Goal: Transaction & Acquisition: Obtain resource

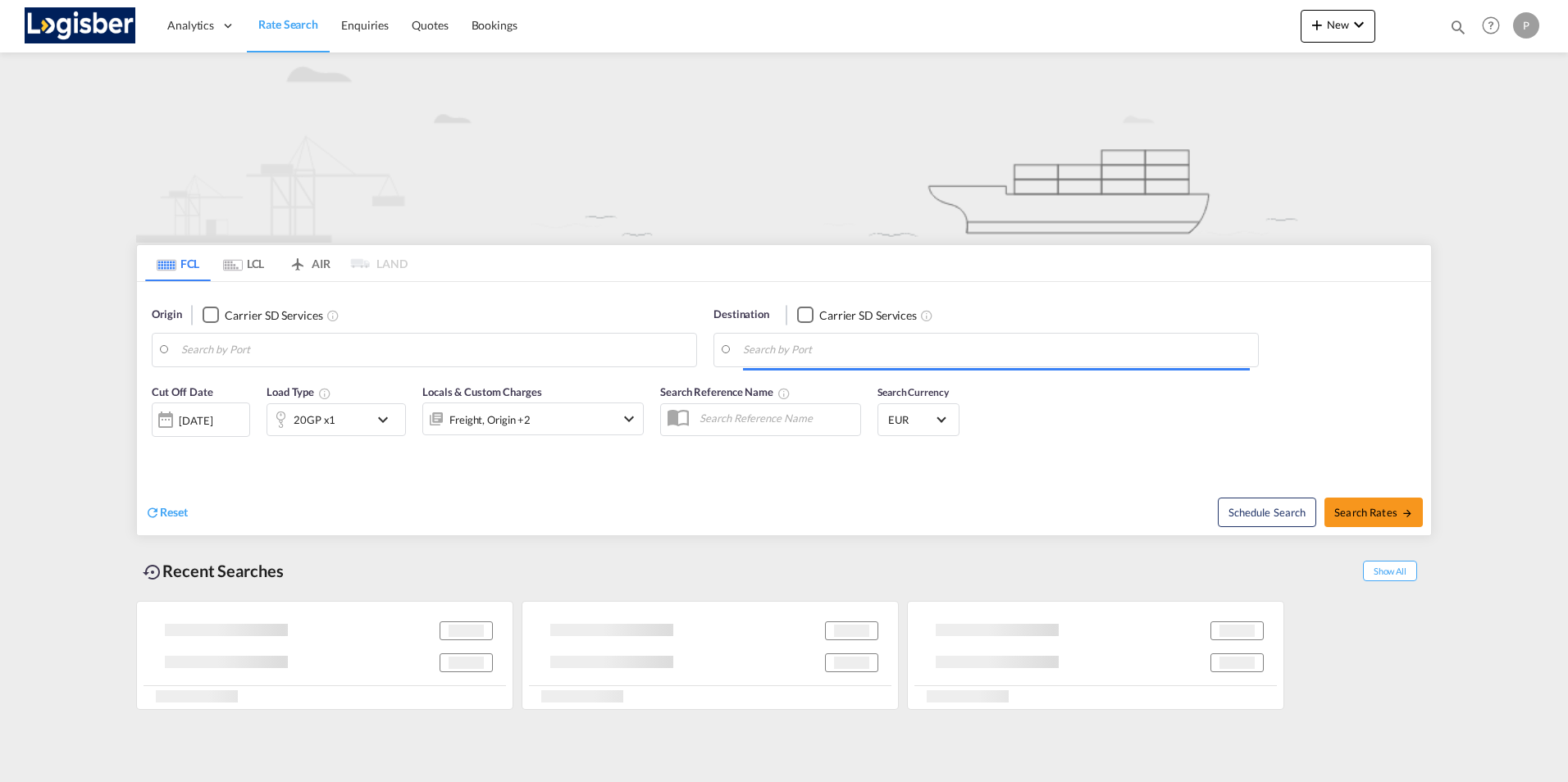
type input "[GEOGRAPHIC_DATA], ECGYE"
type input "[GEOGRAPHIC_DATA], ESVLC"
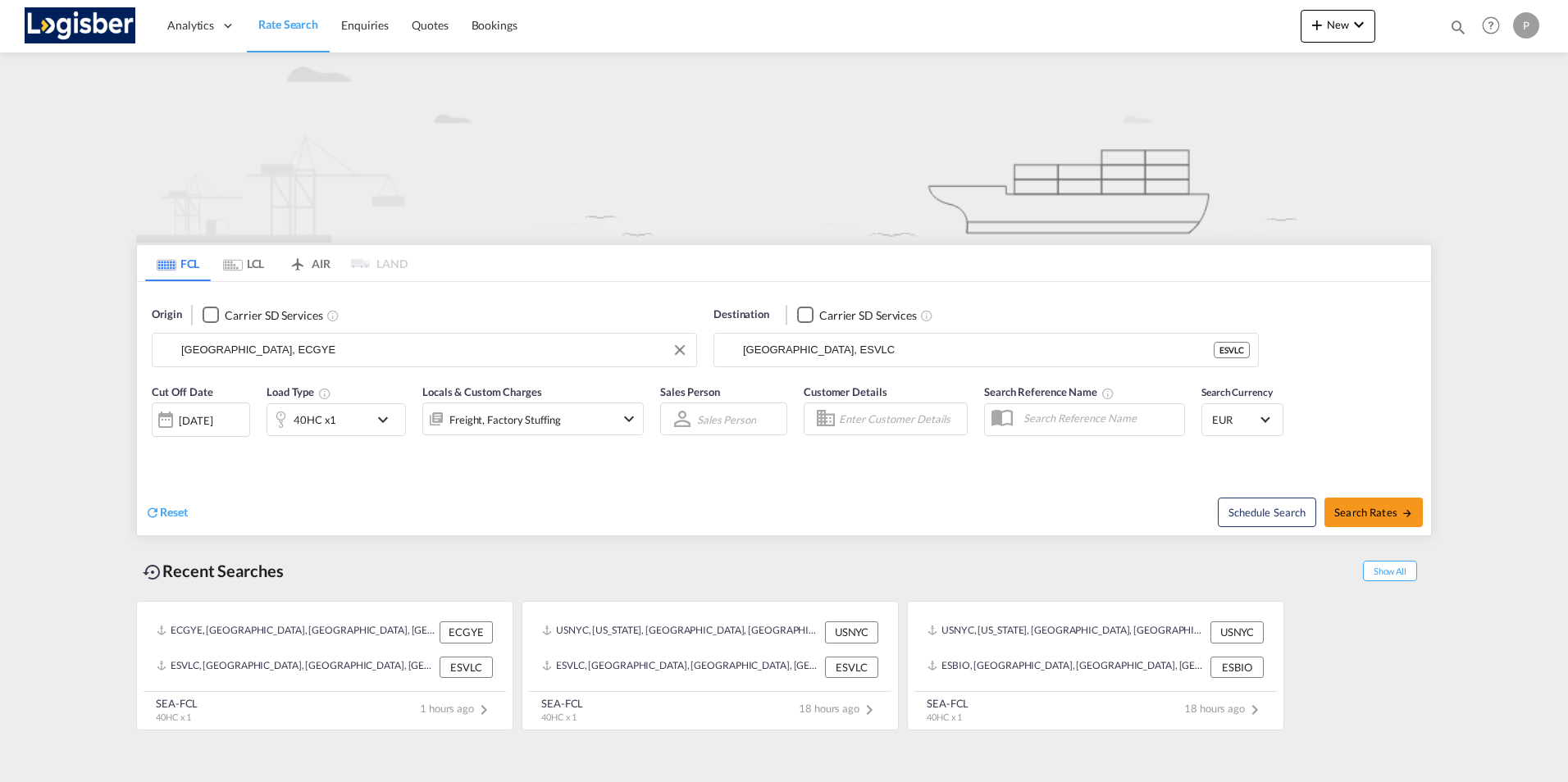
click at [285, 345] on input "[GEOGRAPHIC_DATA], ECGYE" at bounding box center [435, 350] width 507 height 24
click at [680, 346] on button "Clear Input" at bounding box center [679, 350] width 24 height 24
click at [312, 356] on body "Analytics Dashboard Rate Search Enquiries Quotes Bookings" at bounding box center [784, 391] width 1568 height 782
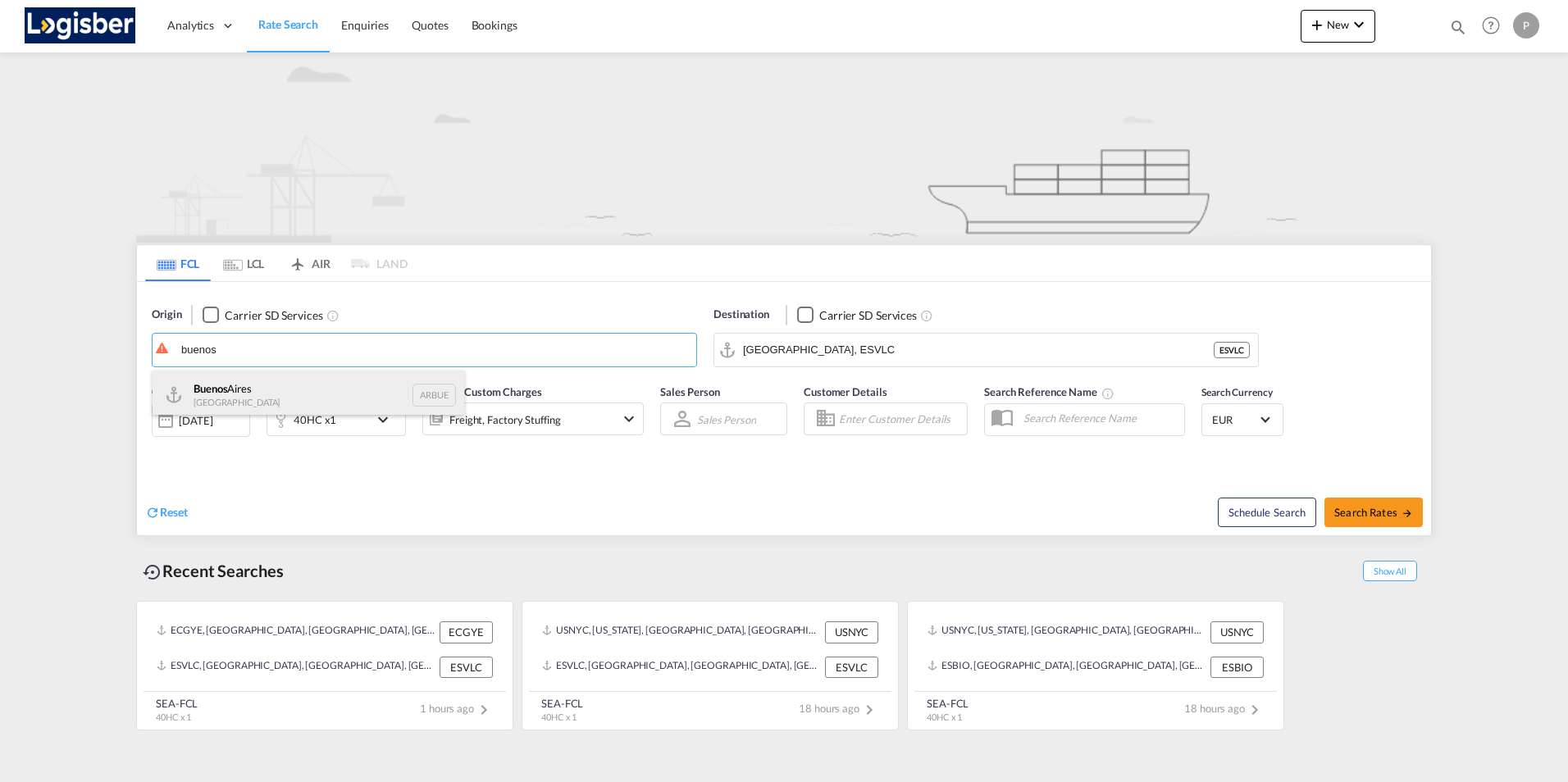
click at [253, 393] on div "[GEOGRAPHIC_DATA] [GEOGRAPHIC_DATA] ARBUE" at bounding box center [308, 395] width 312 height 49
type input "[GEOGRAPHIC_DATA], [GEOGRAPHIC_DATA]"
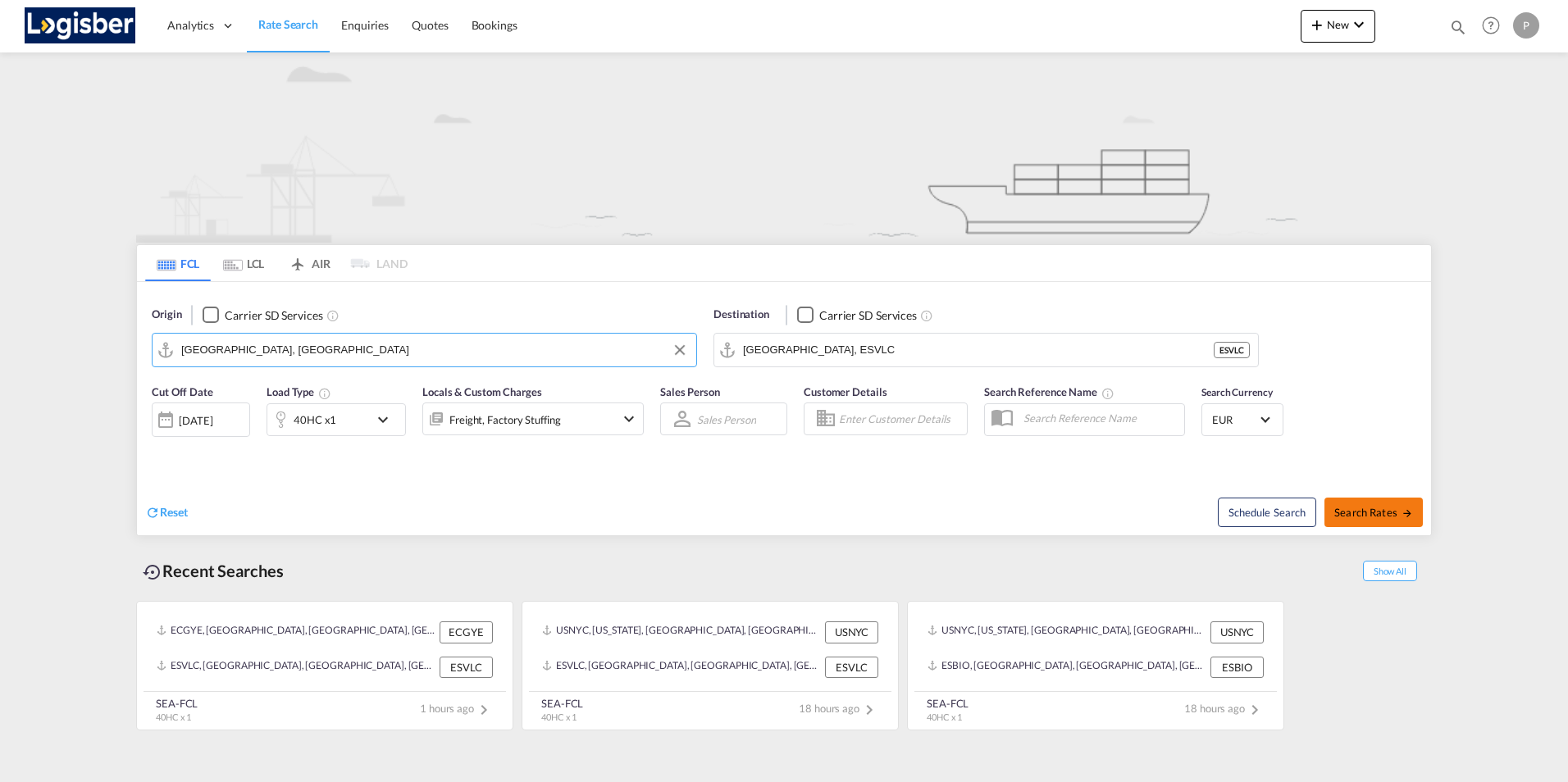
click at [1358, 516] on span "Search Rates" at bounding box center [1373, 513] width 79 height 14
type input "ARBUE to ESVLC / [DATE]"
